Goal: Task Accomplishment & Management: Manage account settings

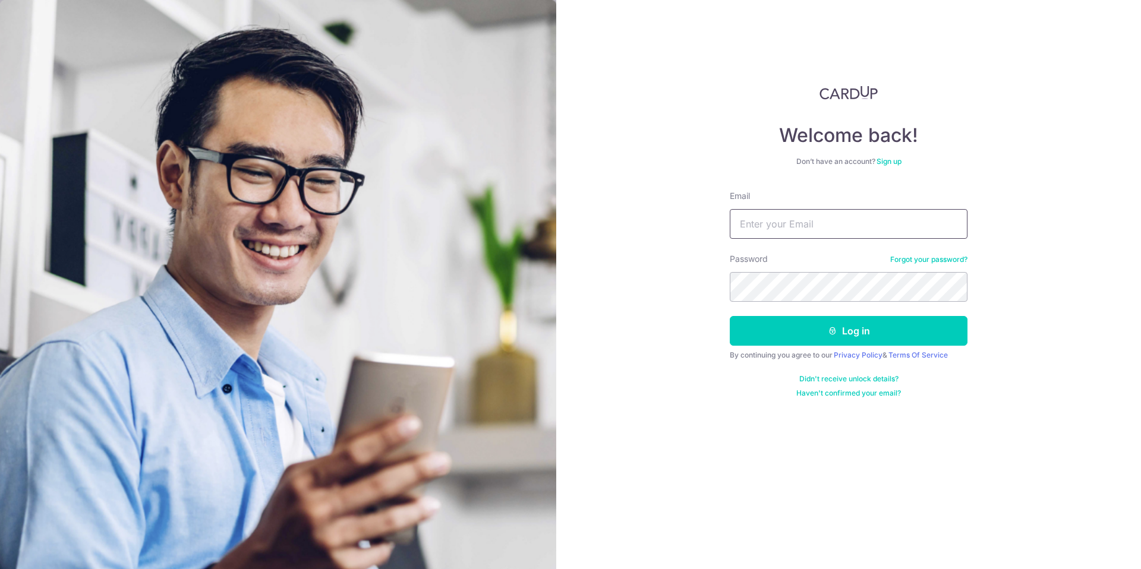
type input "[EMAIL_ADDRESS][DOMAIN_NAME]"
click at [843, 325] on button "Log in" at bounding box center [849, 331] width 238 height 30
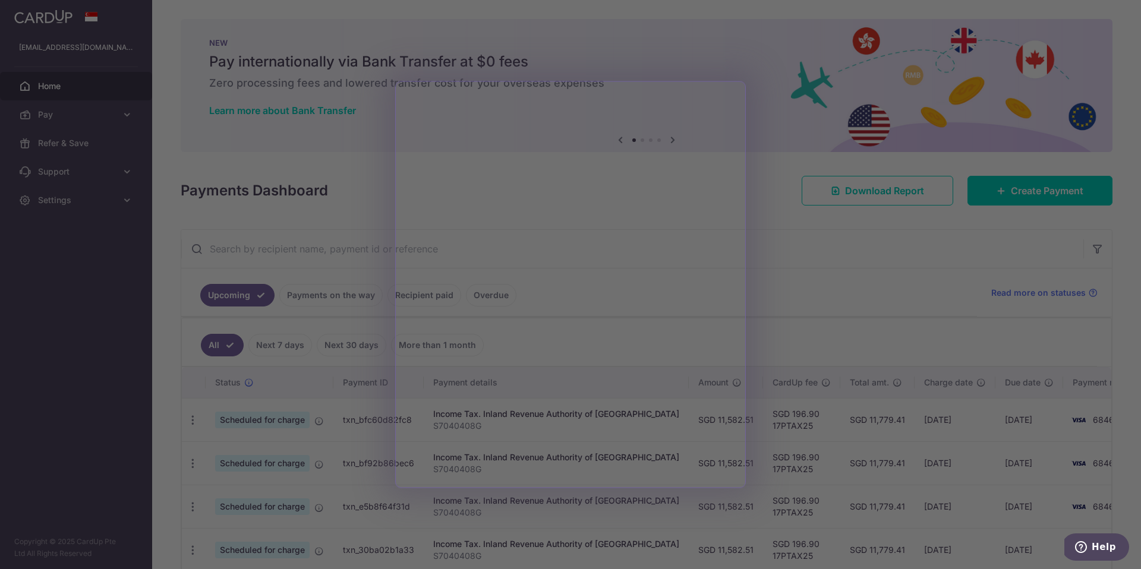
click at [767, 130] on div at bounding box center [576, 287] width 1153 height 575
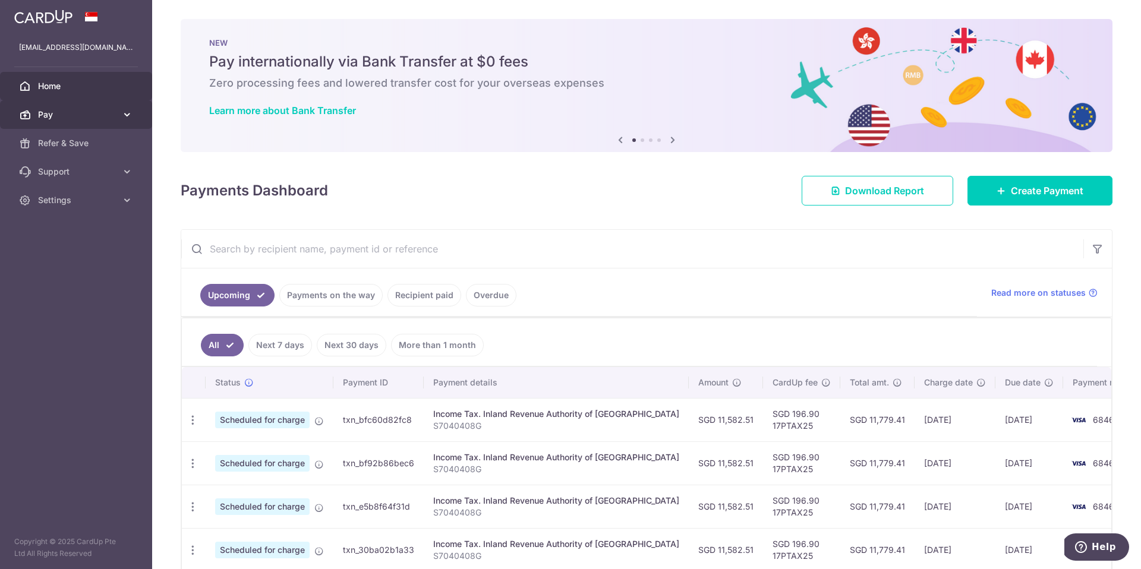
click at [131, 115] on icon at bounding box center [127, 115] width 12 height 12
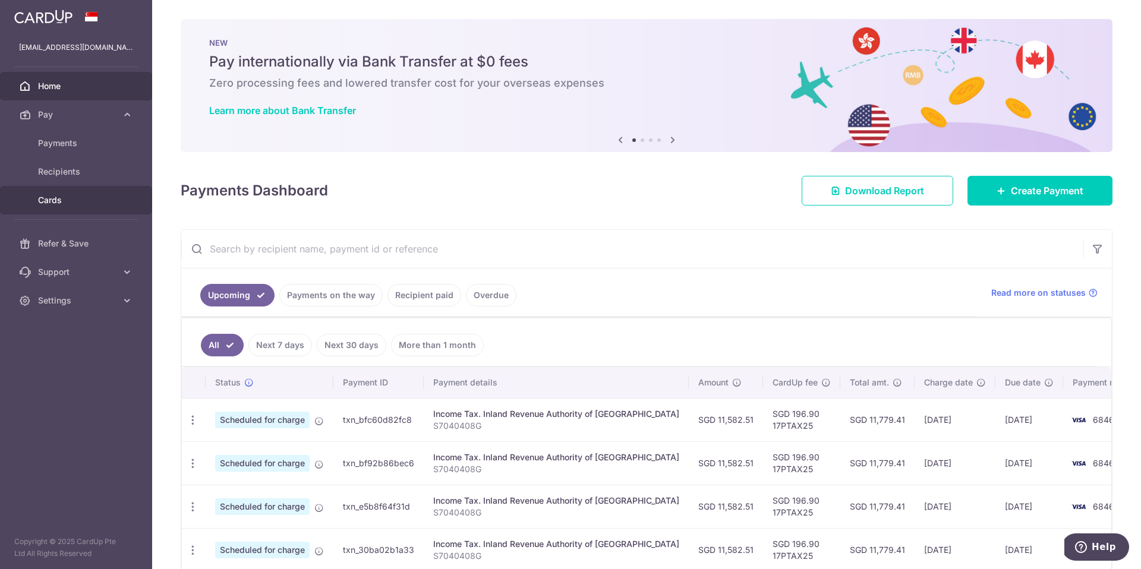
click at [52, 207] on link "Cards" at bounding box center [76, 200] width 152 height 29
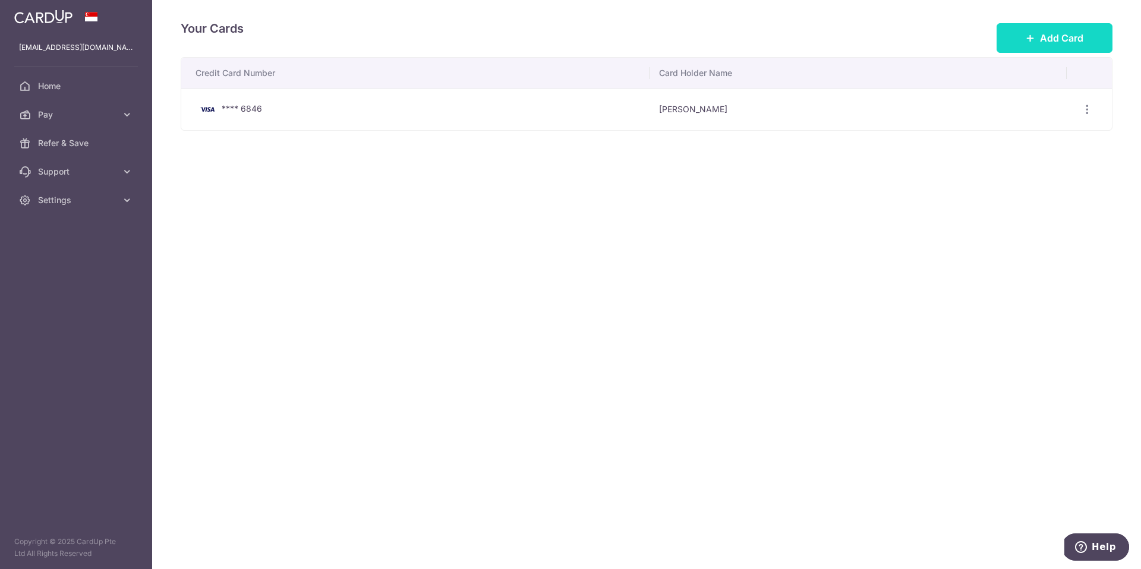
click at [1033, 34] on icon at bounding box center [1031, 38] width 10 height 10
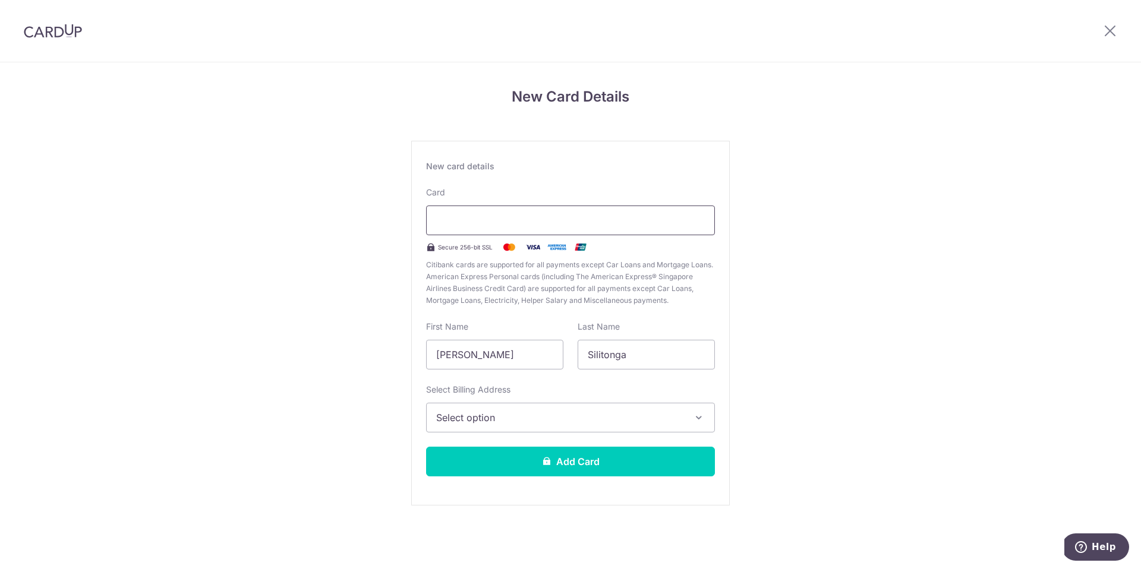
click at [558, 229] on div at bounding box center [570, 221] width 289 height 30
click at [899, 253] on div "New Card Details New card details Card Secure 256-bit SSL Citibank cards are su…" at bounding box center [570, 311] width 1141 height 499
click at [765, 190] on div "New Card Details New card details Card Secure 256-bit SSL Citibank cards are su…" at bounding box center [570, 311] width 1141 height 499
click at [514, 416] on span "Select option" at bounding box center [559, 418] width 247 height 14
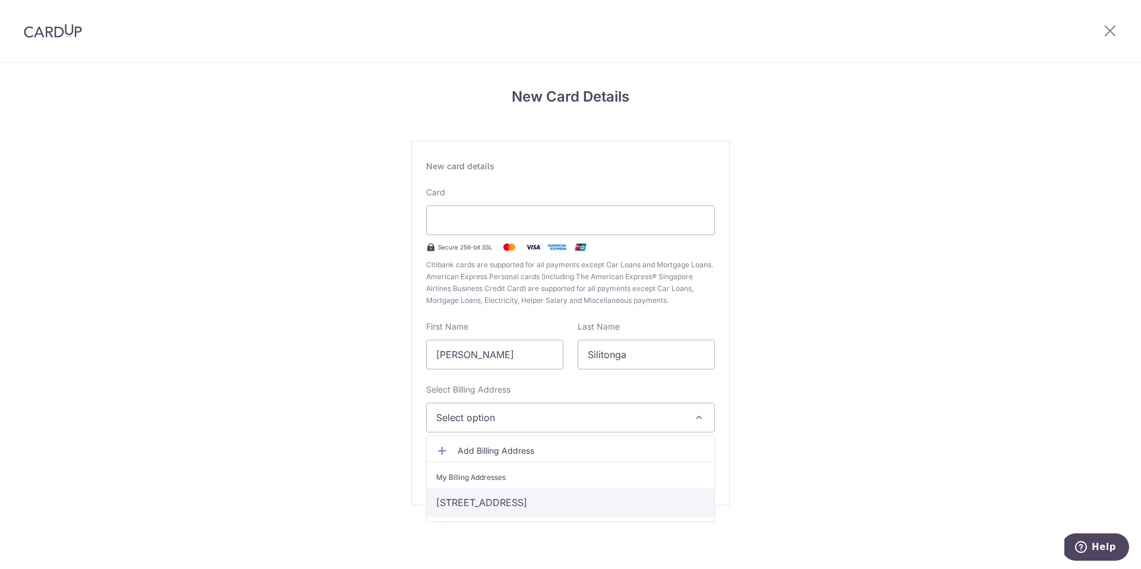
click at [509, 498] on link "[STREET_ADDRESS]" at bounding box center [571, 503] width 288 height 29
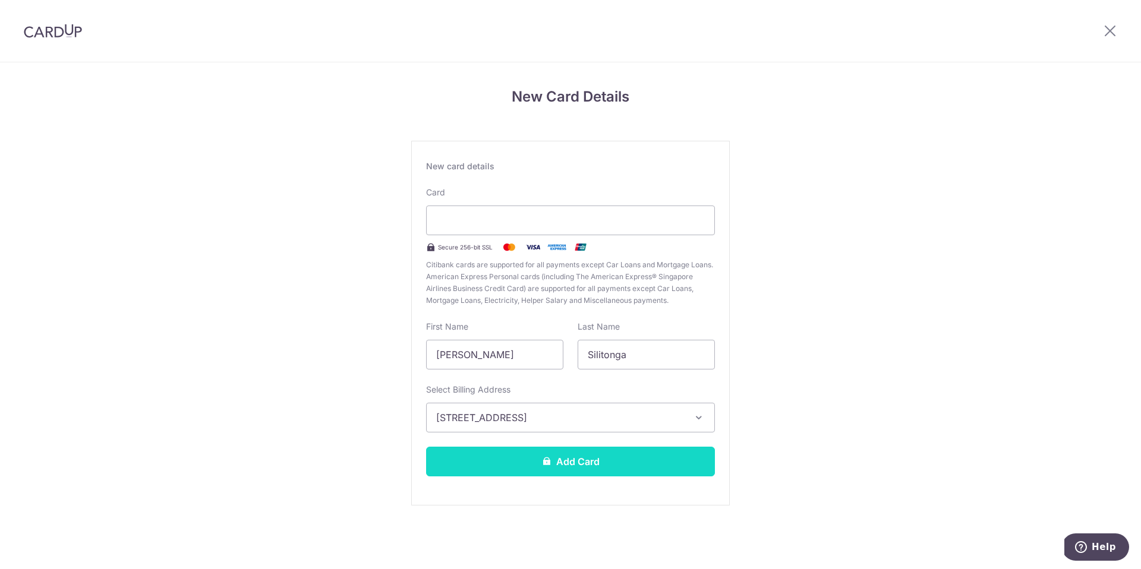
click at [581, 464] on button "Add Card" at bounding box center [570, 462] width 289 height 30
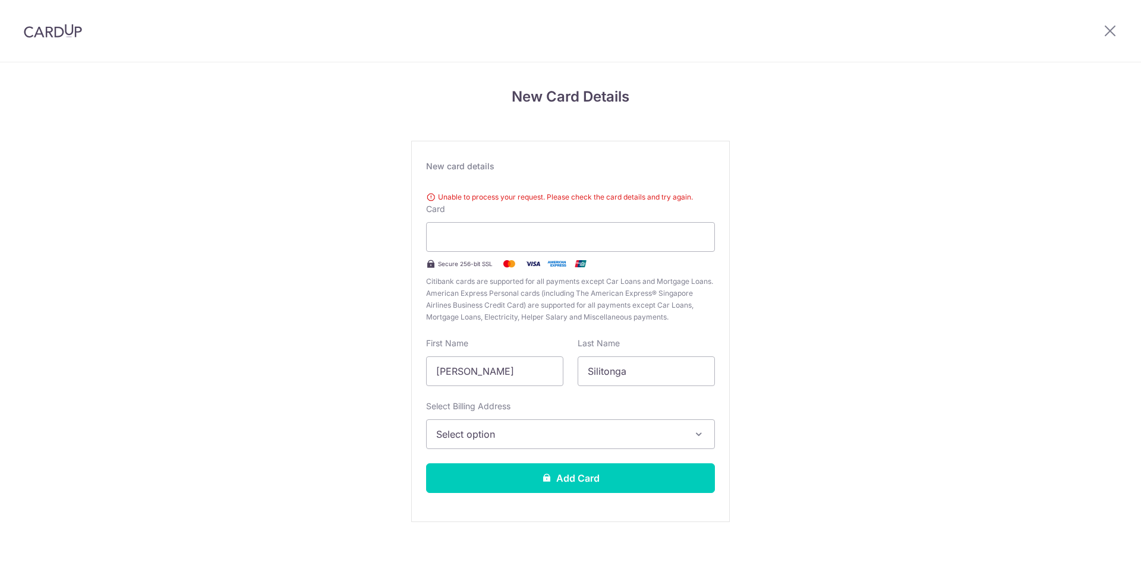
scroll to position [9, 0]
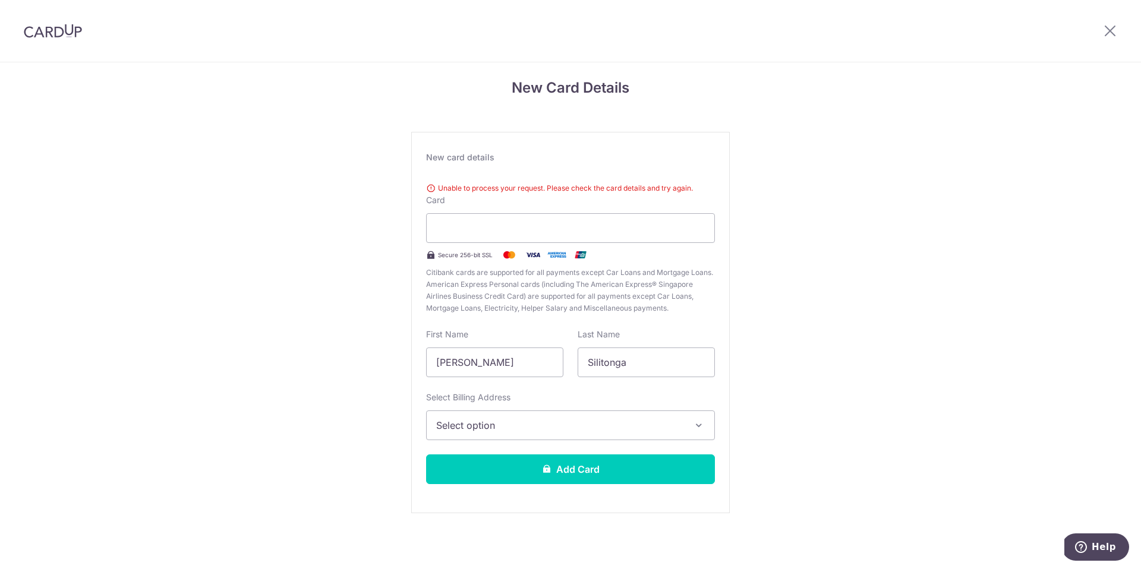
click at [866, 156] on div "New Card Details New card details Unable to process your request. Please check …" at bounding box center [570, 311] width 1141 height 516
click at [39, 31] on img at bounding box center [53, 31] width 58 height 14
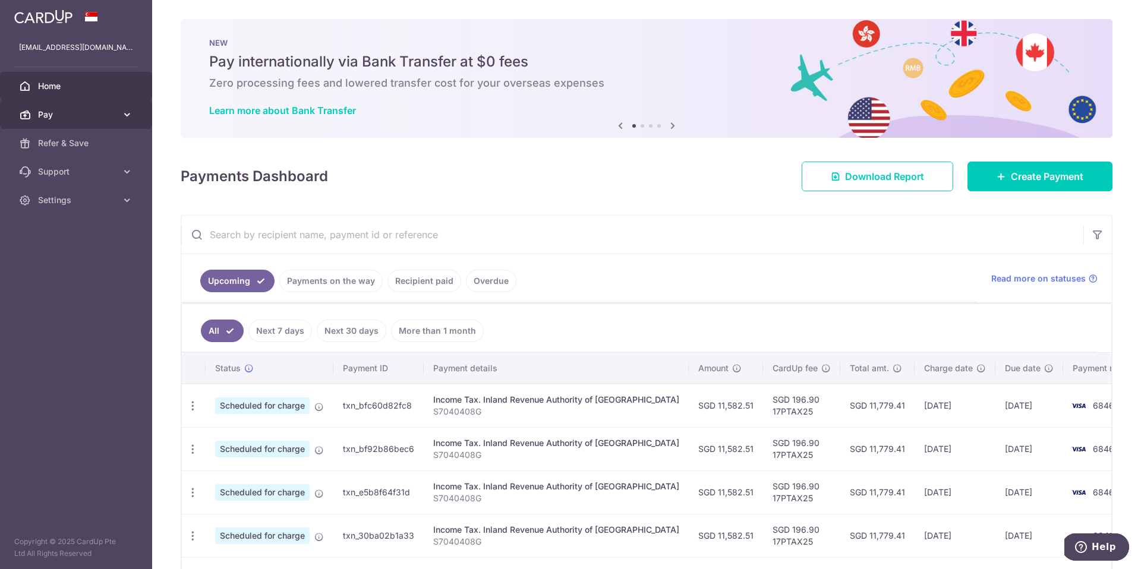
click at [125, 117] on icon at bounding box center [127, 115] width 12 height 12
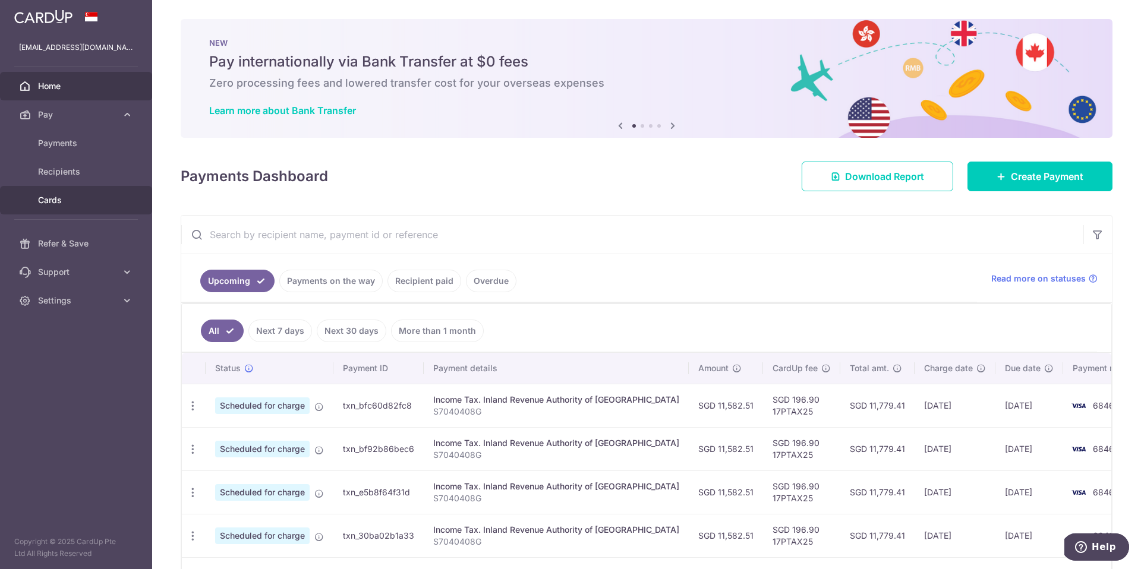
click at [58, 196] on span "Cards" at bounding box center [77, 200] width 78 height 12
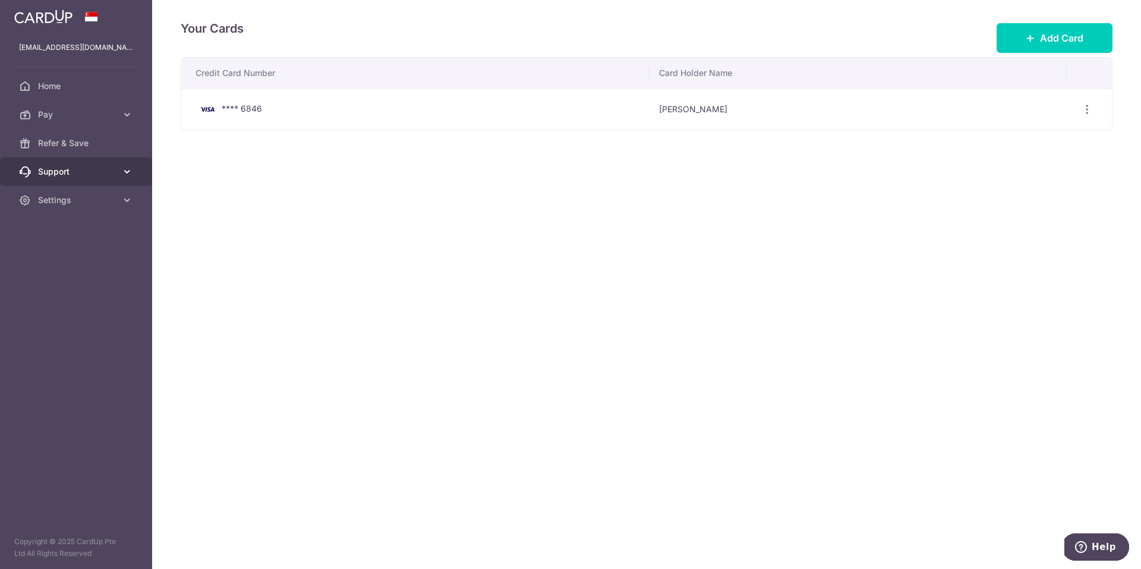
click at [122, 172] on icon at bounding box center [127, 172] width 12 height 12
click at [46, 201] on span "FAQ" at bounding box center [77, 200] width 78 height 12
